Goal: Transaction & Acquisition: Purchase product/service

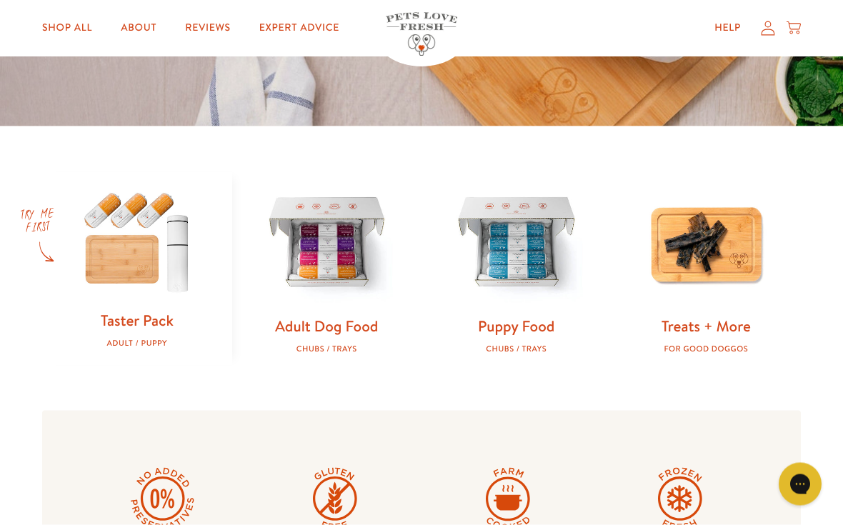
scroll to position [348, 0]
click at [349, 279] on img at bounding box center [327, 244] width 144 height 144
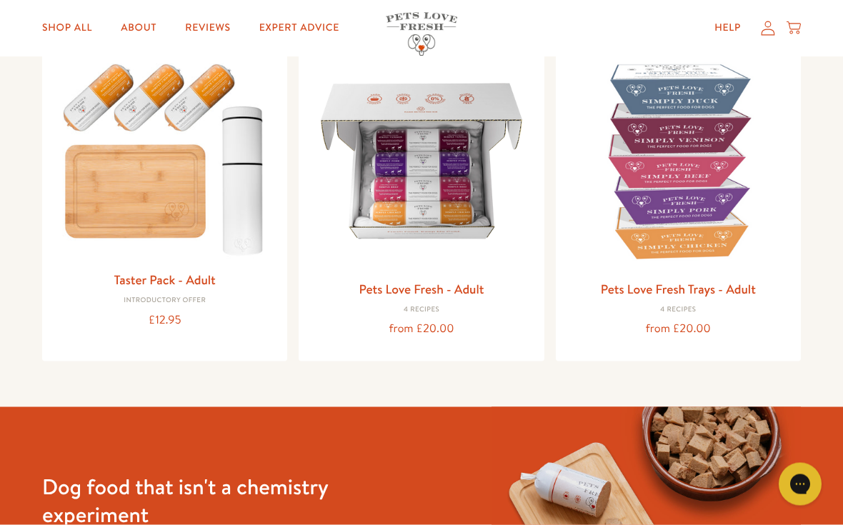
scroll to position [180, 0]
click at [498, 262] on img at bounding box center [421, 160] width 222 height 222
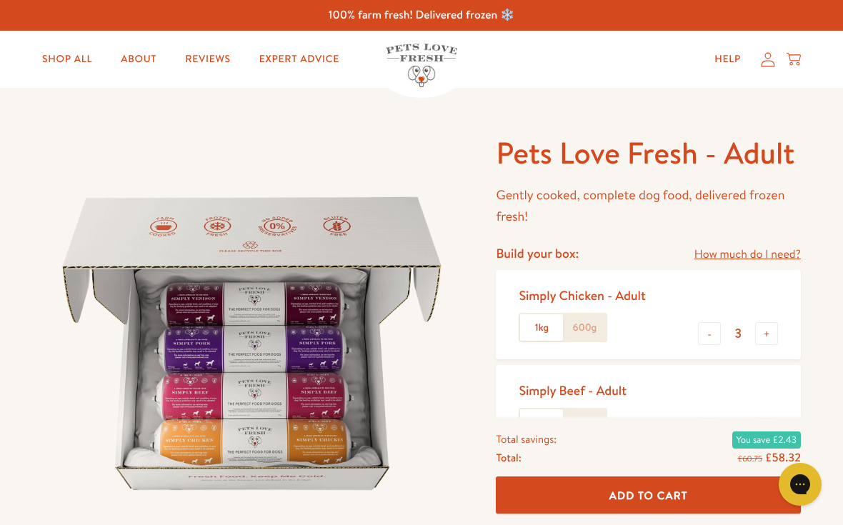
click at [704, 336] on button "-" at bounding box center [709, 333] width 23 height 23
type input "2"
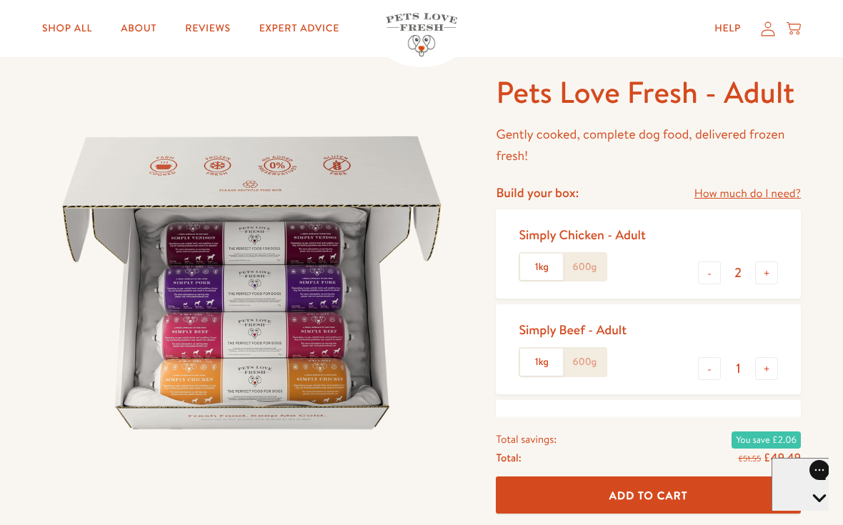
scroll to position [64, 0]
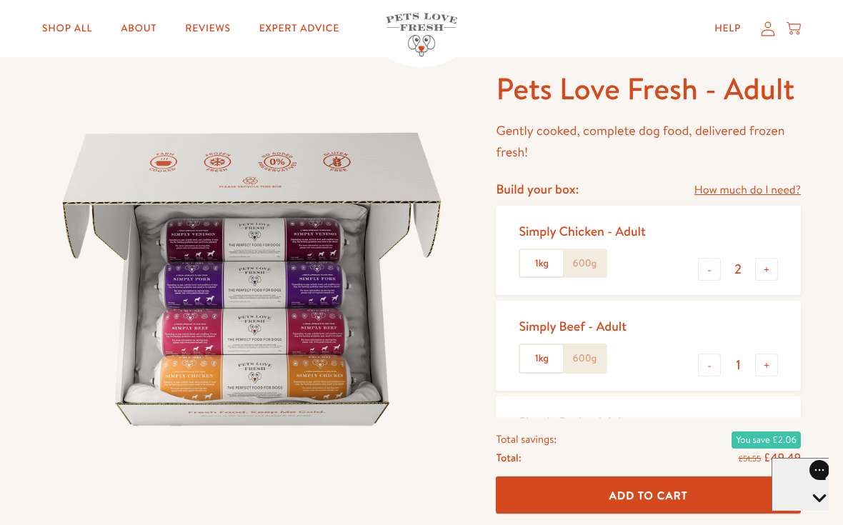
click at [777, 354] on button "+" at bounding box center [766, 365] width 23 height 23
type input "2"
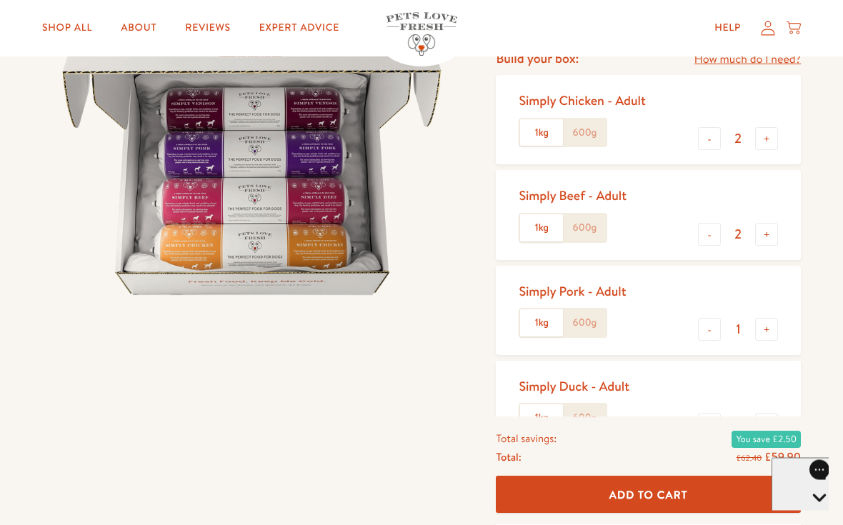
scroll to position [195, 0]
click at [713, 327] on button "-" at bounding box center [709, 329] width 23 height 23
type input "0"
click at [715, 417] on button "-" at bounding box center [709, 424] width 23 height 23
type input "0"
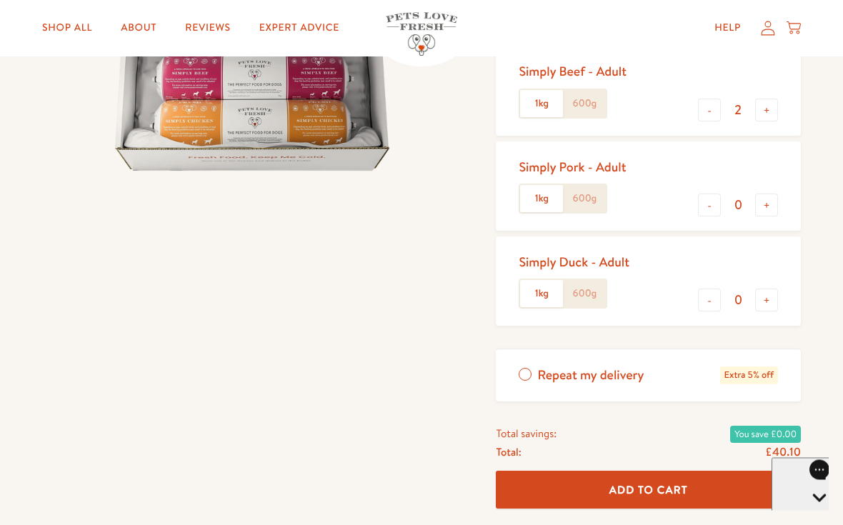
scroll to position [319, 0]
click at [637, 482] on span "Add To Cart" at bounding box center [649, 489] width 79 height 15
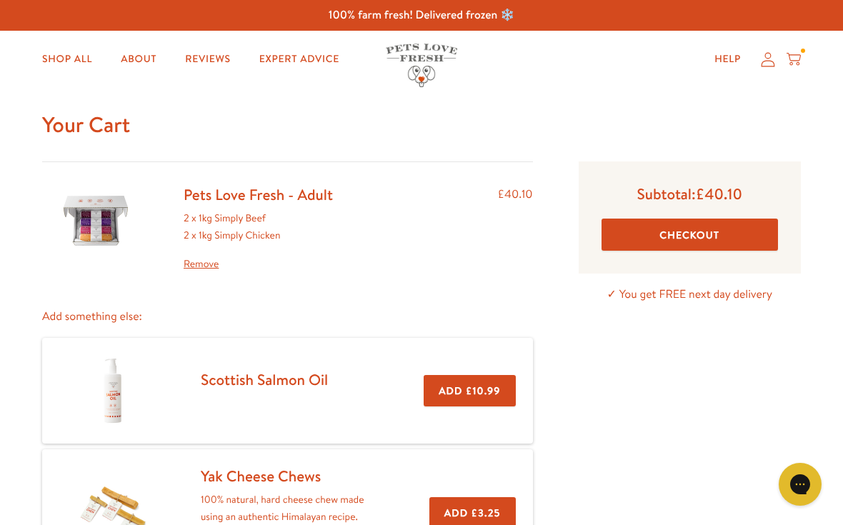
click at [728, 238] on button "Checkout" at bounding box center [690, 235] width 177 height 32
